Goal: Transaction & Acquisition: Download file/media

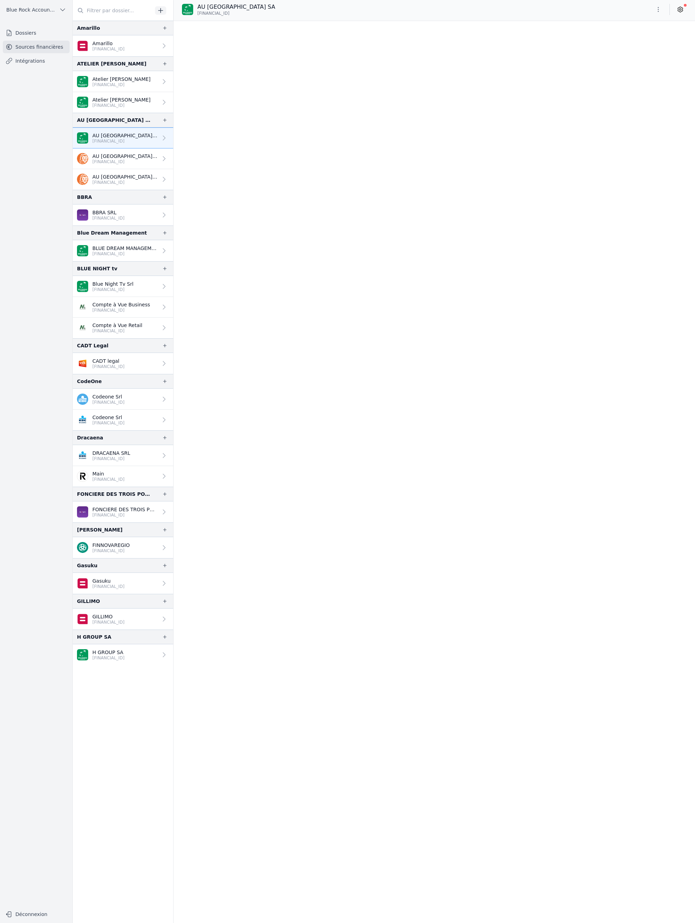
scroll to position [5287, 0]
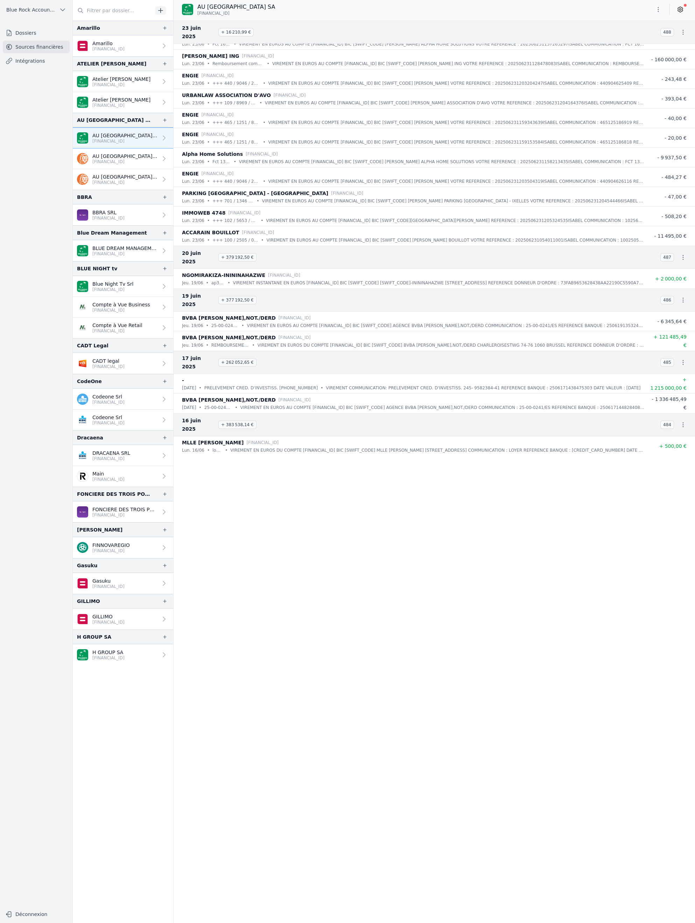
click at [158, 160] on p "AU [GEOGRAPHIC_DATA] SA" at bounding box center [124, 156] width 65 height 7
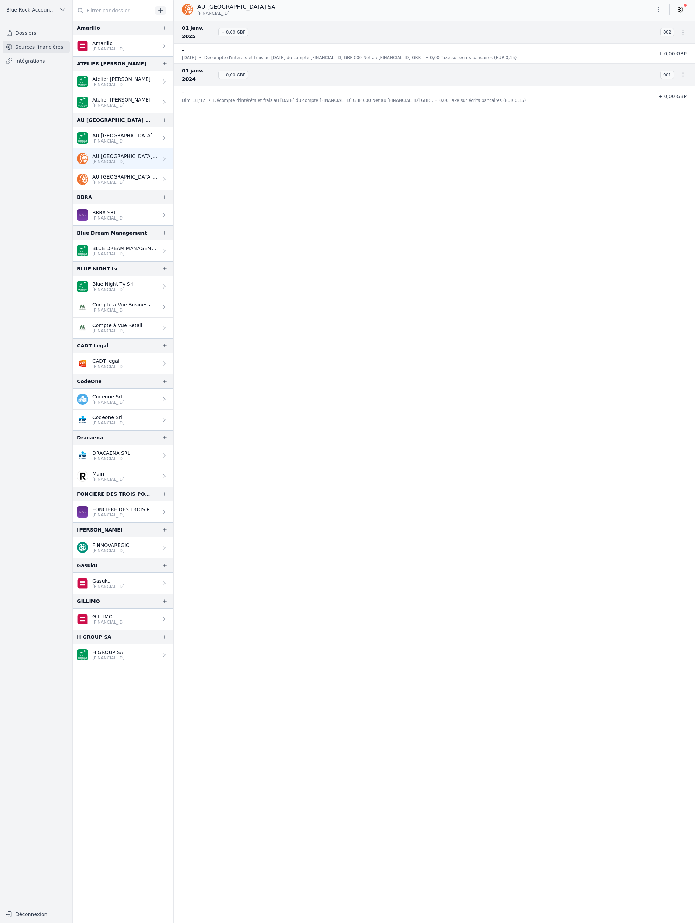
click at [158, 185] on p "[FINANCIAL_ID]" at bounding box center [124, 183] width 65 height 6
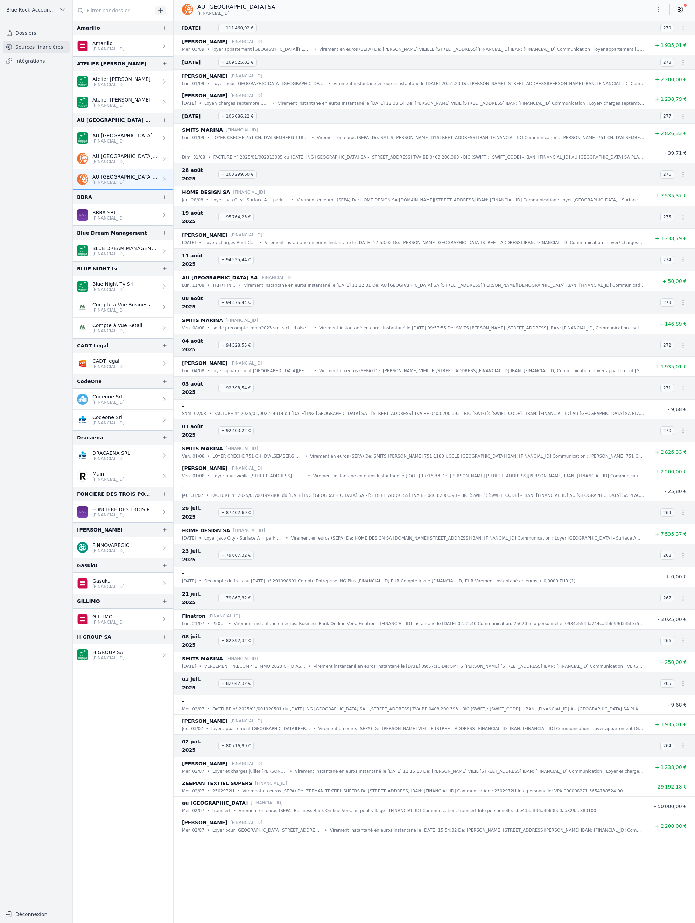
click at [680, 31] on icon "button" at bounding box center [683, 27] width 7 height 7
click at [636, 16] on div at bounding box center [347, 461] width 695 height 923
click at [655, 13] on icon "button" at bounding box center [658, 9] width 7 height 7
click at [624, 51] on button "Exporter" at bounding box center [601, 44] width 50 height 13
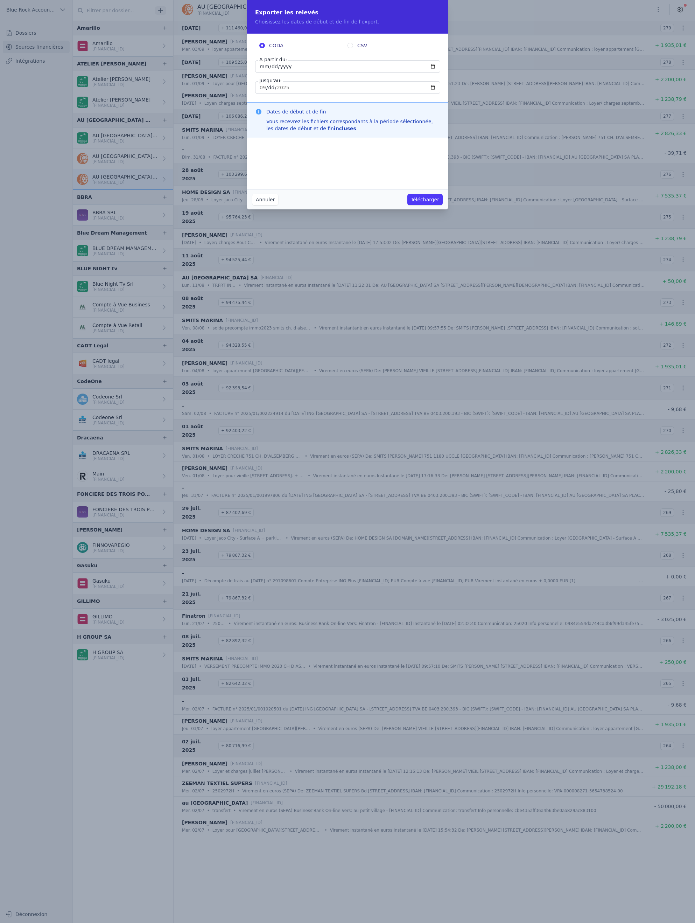
click at [290, 73] on input "[DATE]" at bounding box center [347, 66] width 185 height 13
type input "[DATE]"
click at [352, 48] on input "CSV" at bounding box center [351, 46] width 6 height 6
radio input "true"
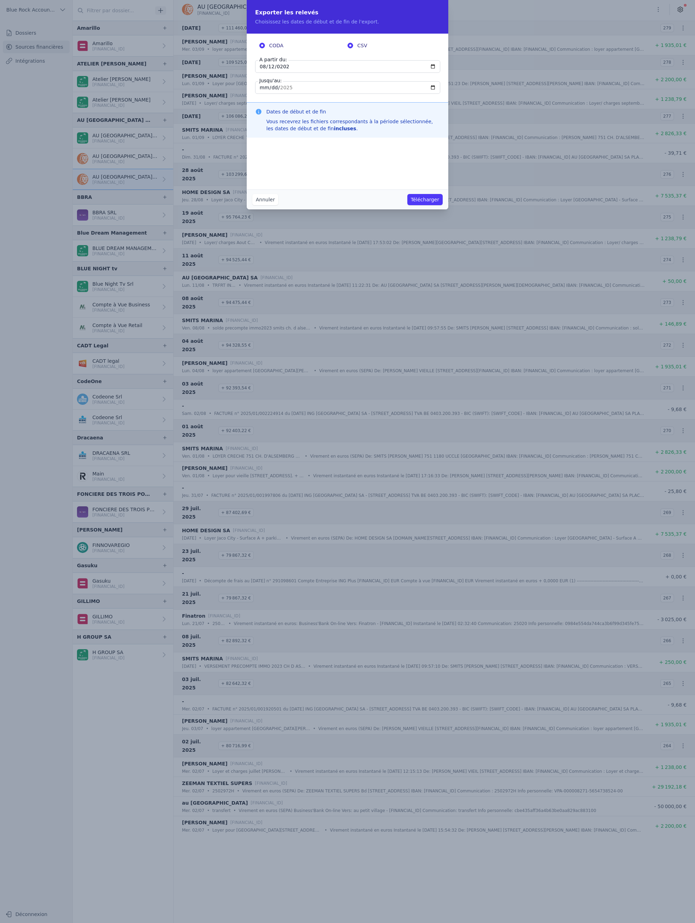
radio input "false"
click at [443, 205] on button "Télécharger" at bounding box center [424, 199] width 35 height 11
